Goal: Check status: Check status

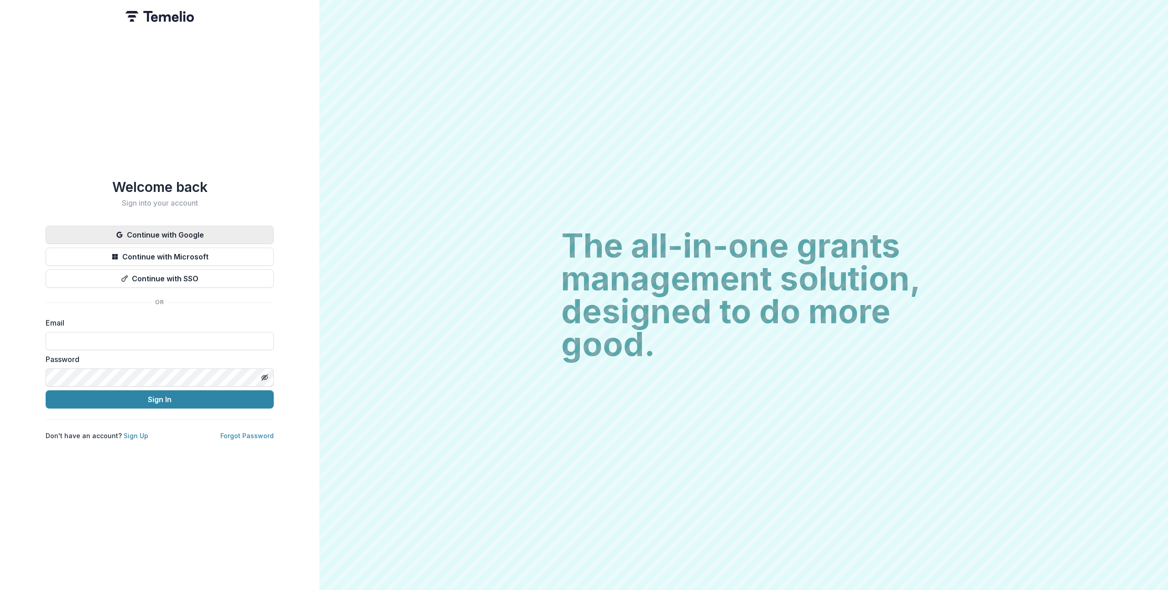
click at [177, 229] on button "Continue with Google" at bounding box center [160, 235] width 228 height 18
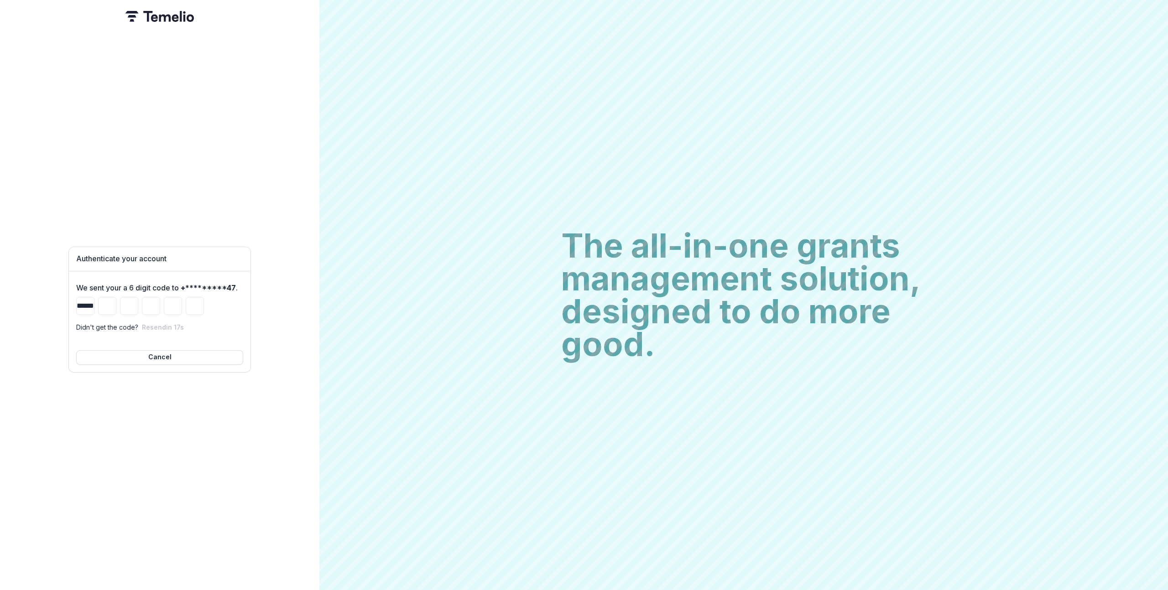
type input "*"
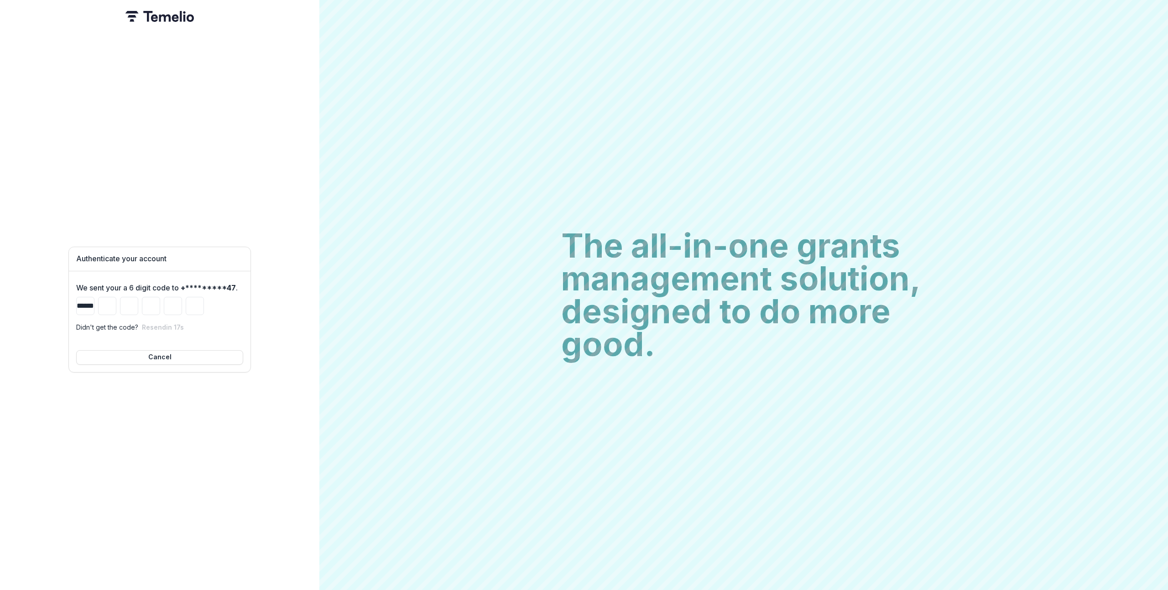
type input "*"
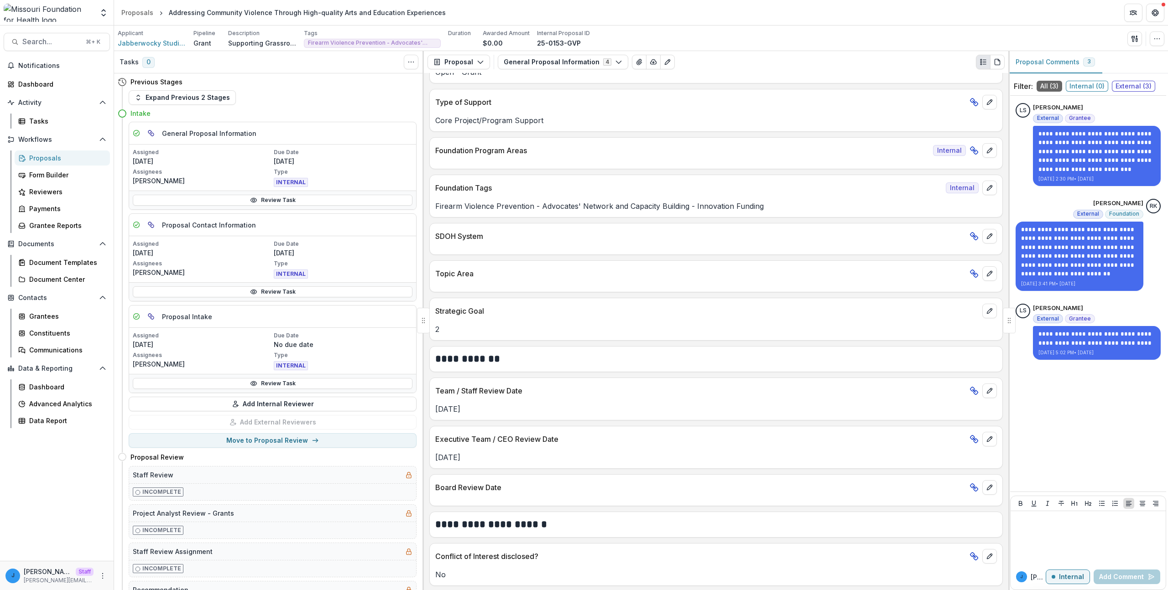
scroll to position [1223, 0]
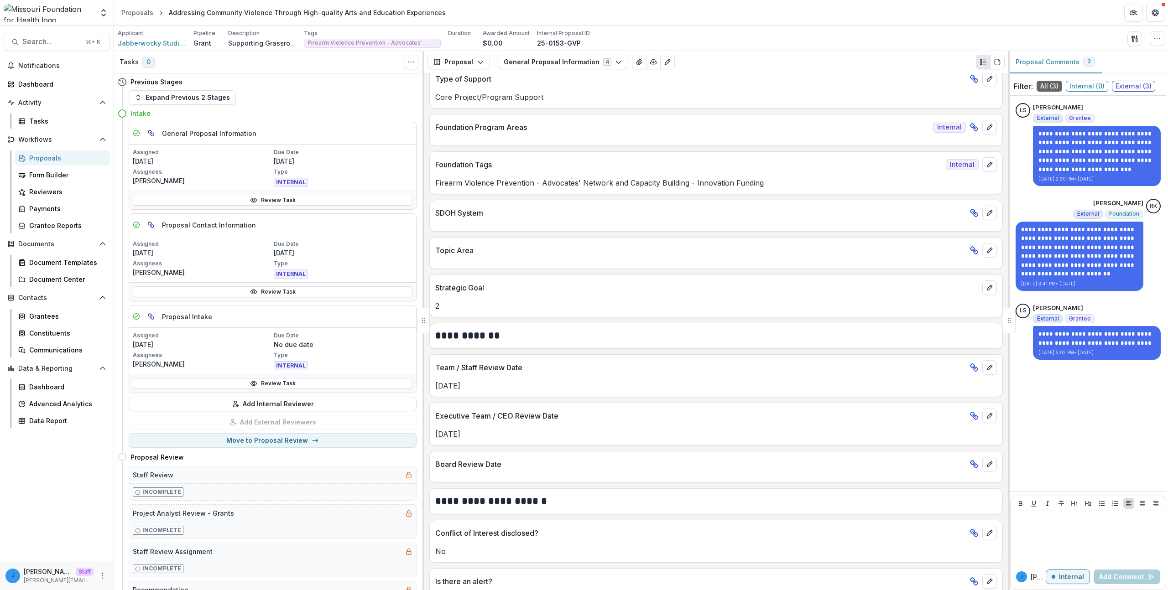
click at [551, 356] on div "Team / Staff Review Date" at bounding box center [716, 365] width 573 height 20
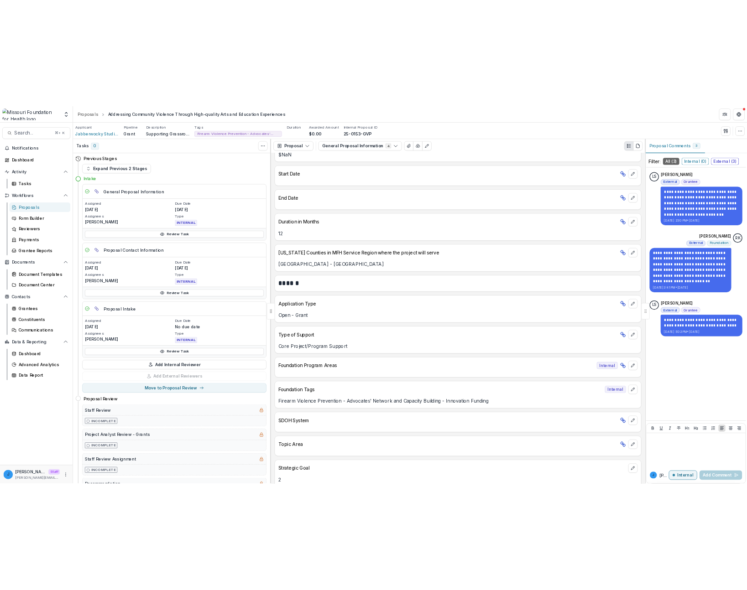
scroll to position [1016, 0]
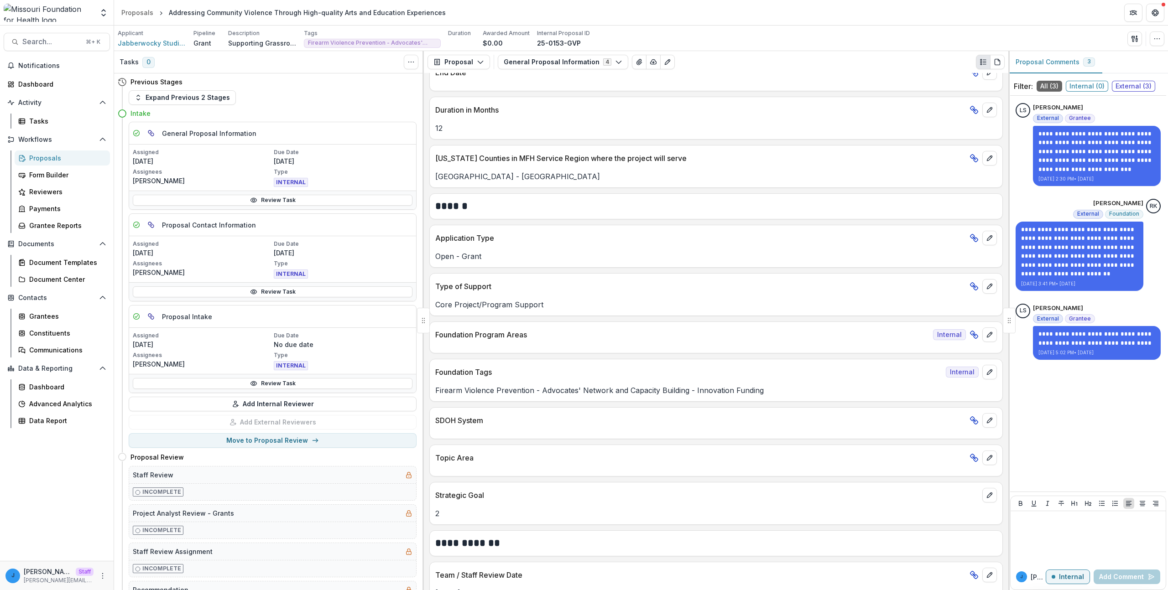
click at [493, 349] on div "Foundation Program Areas Internal" at bounding box center [715, 338] width 573 height 32
click at [500, 338] on p "Foundation Program Areas" at bounding box center [682, 334] width 494 height 11
click at [501, 338] on p "Foundation Program Areas" at bounding box center [682, 334] width 494 height 11
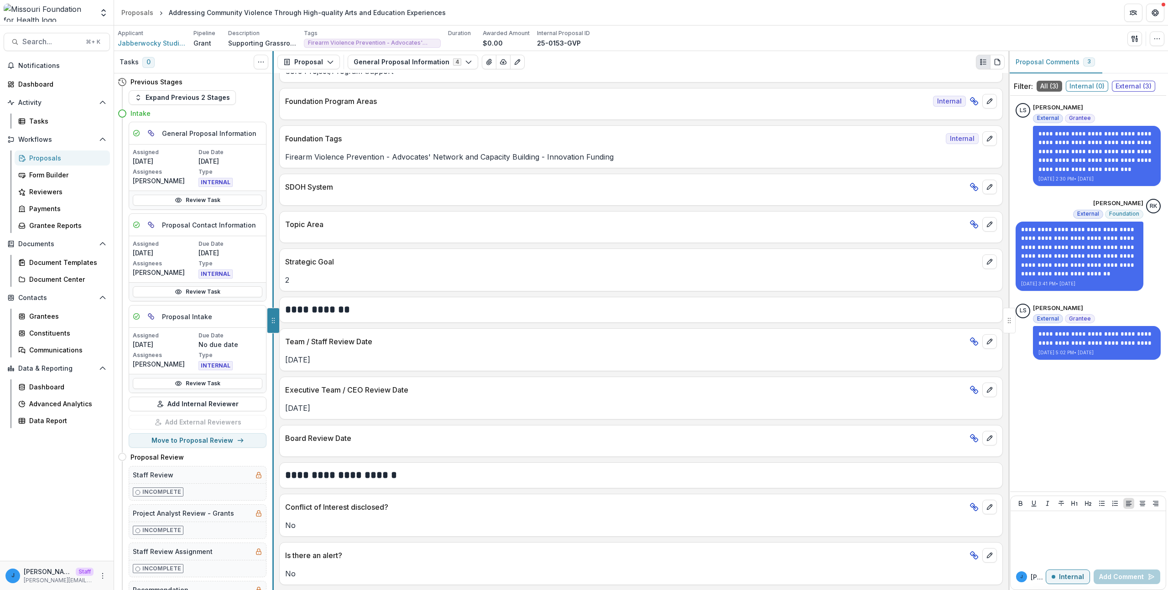
scroll to position [1107, 0]
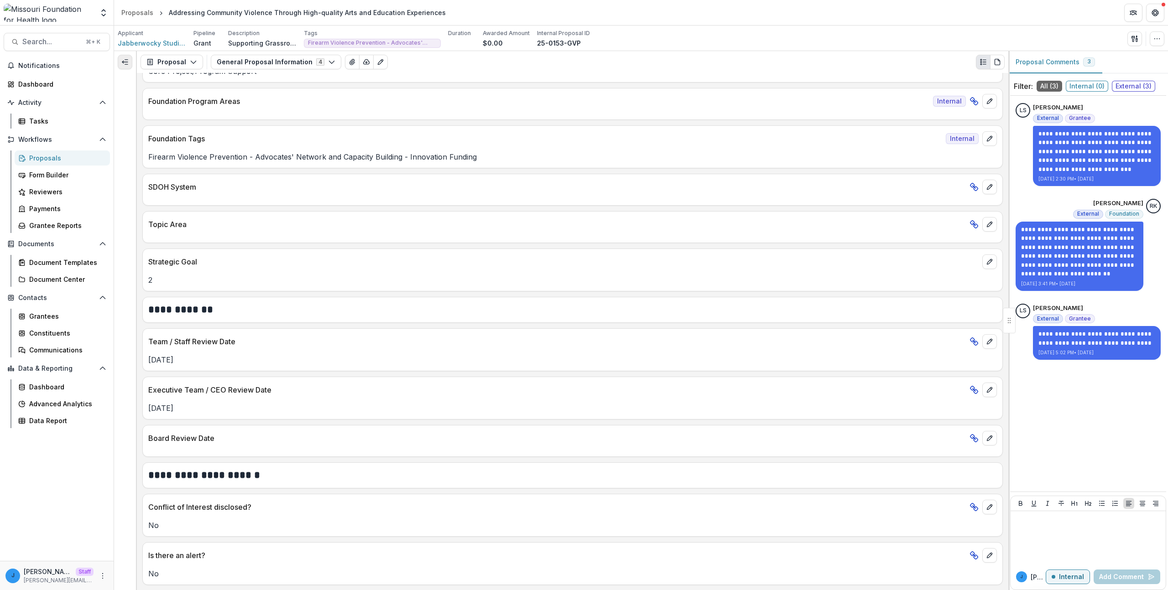
click at [126, 60] on icon "Expand left" at bounding box center [124, 61] width 7 height 7
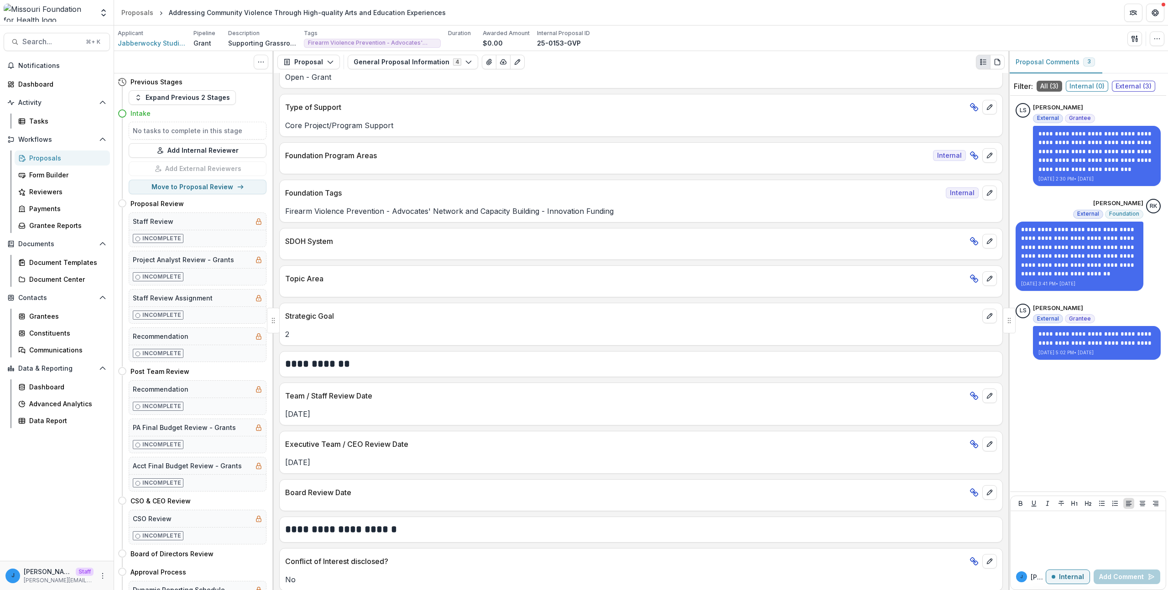
scroll to position [1162, 0]
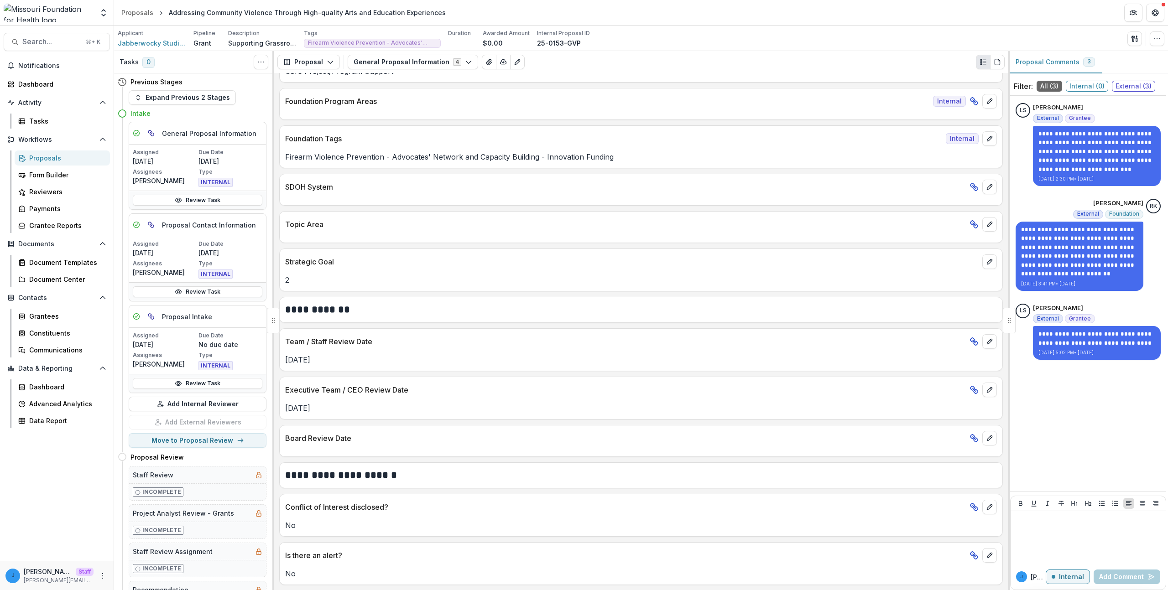
click at [512, 378] on div "Executive Team / CEO Review Date" at bounding box center [641, 387] width 723 height 20
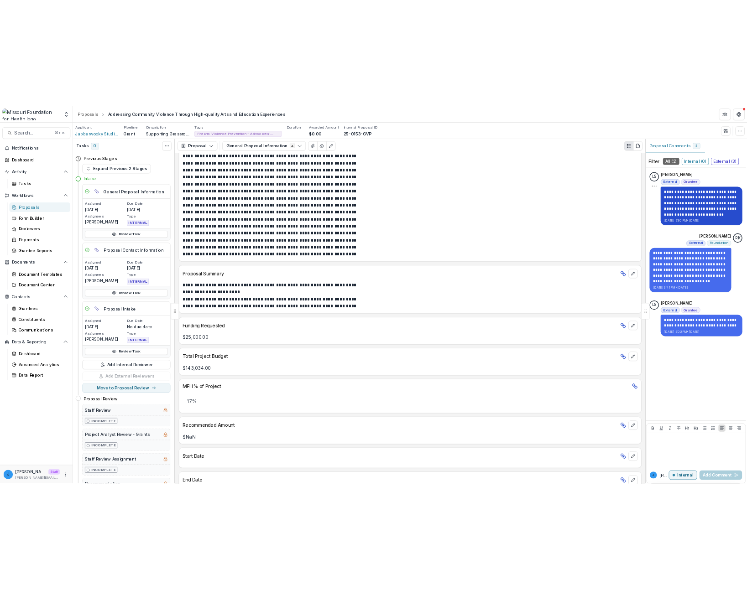
scroll to position [1478, 0]
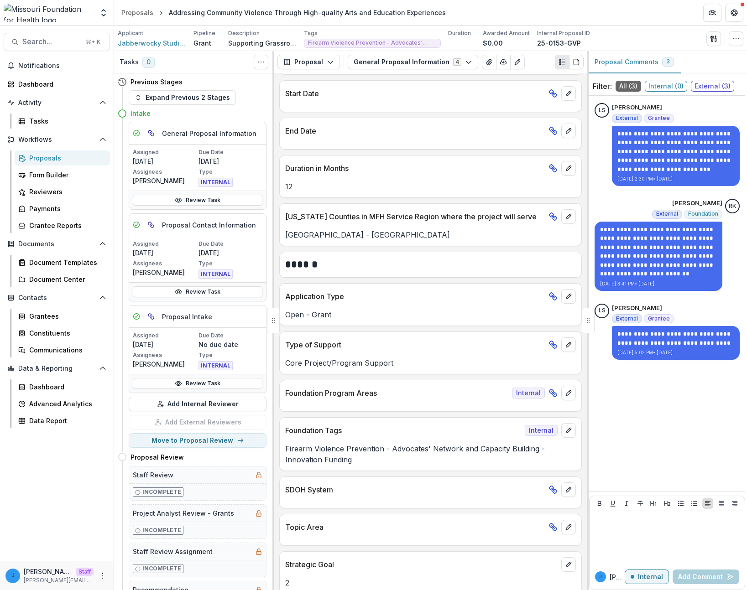
scroll to position [1054, 0]
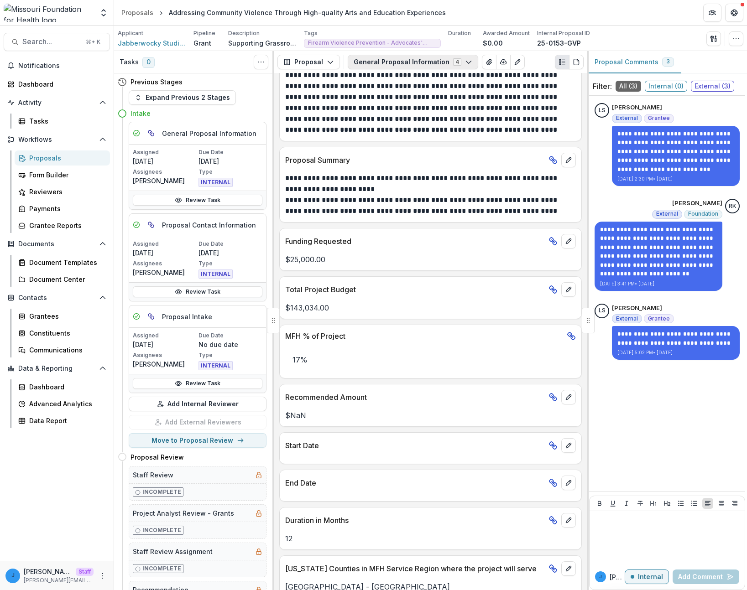
click at [412, 68] on button "General Proposal Information 4" at bounding box center [413, 62] width 130 height 15
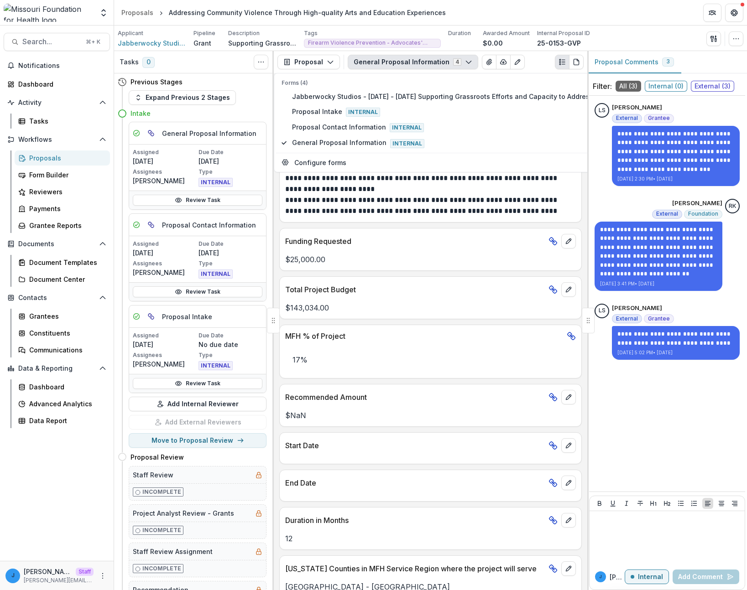
click at [412, 62] on button "General Proposal Information 4" at bounding box center [413, 62] width 130 height 15
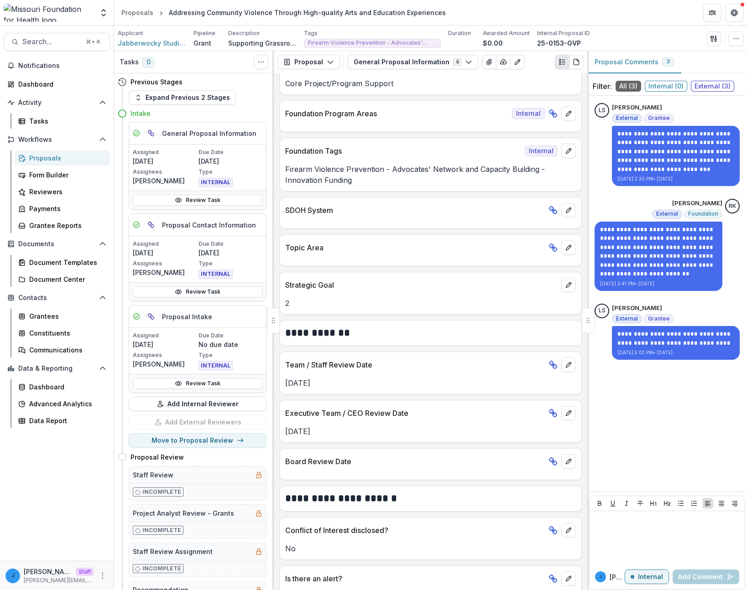
scroll to position [1709, 0]
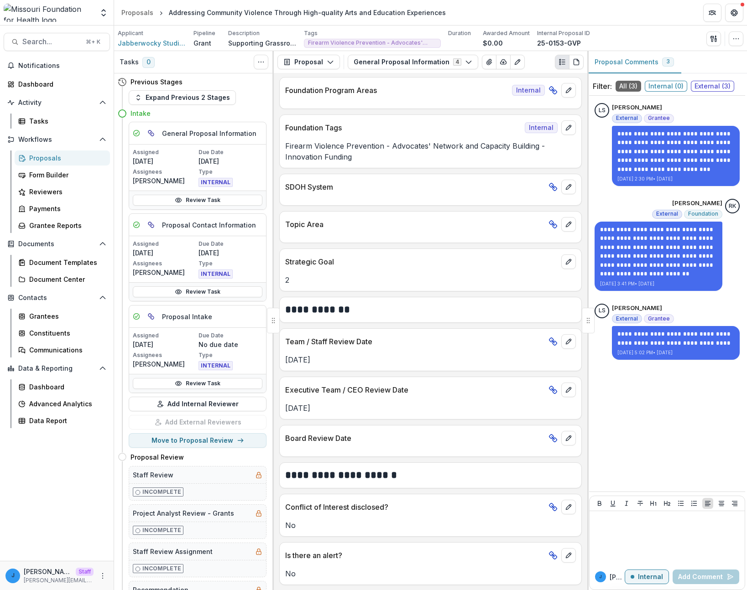
click at [428, 229] on div "Topic Area" at bounding box center [431, 222] width 302 height 20
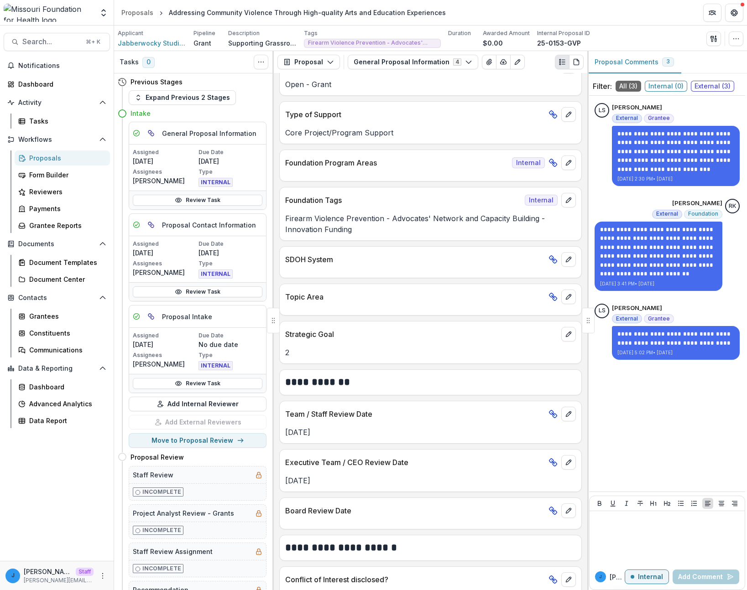
scroll to position [1635, 0]
click at [442, 172] on div at bounding box center [431, 173] width 302 height 5
click at [425, 240] on div "Foundation Tags Internal Firearm Violence Prevention - Advocates' Network and C…" at bounding box center [430, 215] width 302 height 54
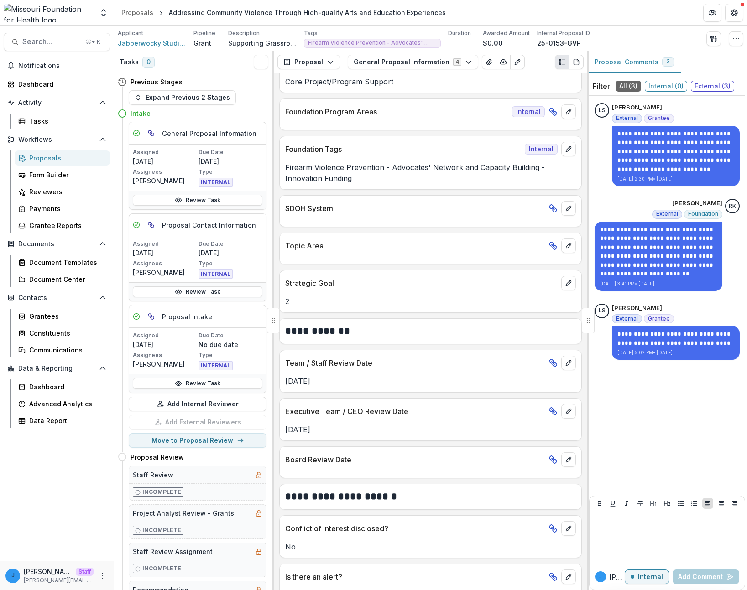
scroll to position [1709, 0]
